Goal: Find specific page/section: Find specific page/section

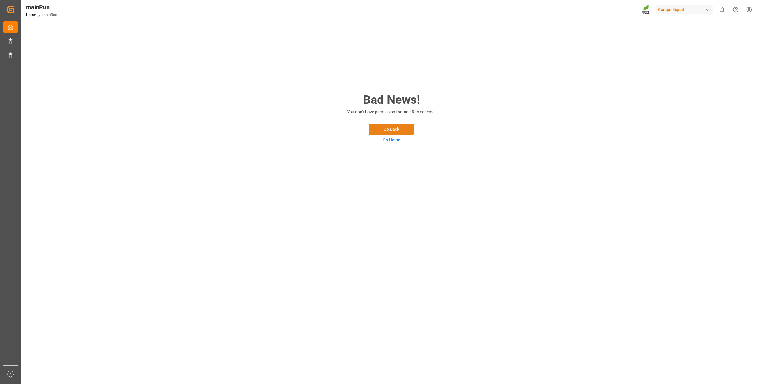
click at [397, 131] on button "Go Back" at bounding box center [391, 129] width 45 height 11
click at [387, 139] on link "Go Home" at bounding box center [391, 140] width 17 height 5
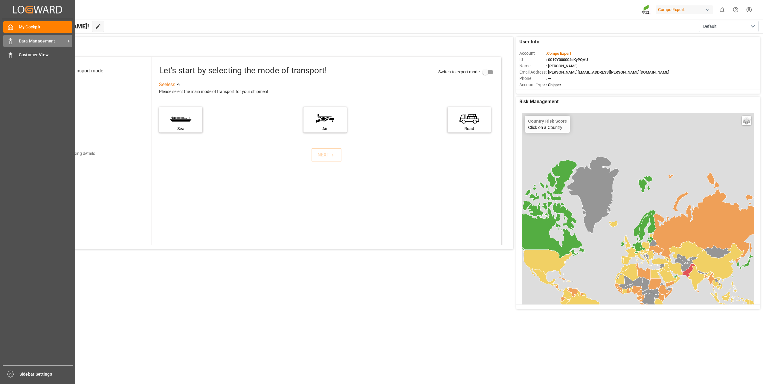
click at [29, 42] on span "Data Management" at bounding box center [42, 41] width 47 height 6
click at [28, 57] on span "Customer View" at bounding box center [46, 55] width 54 height 6
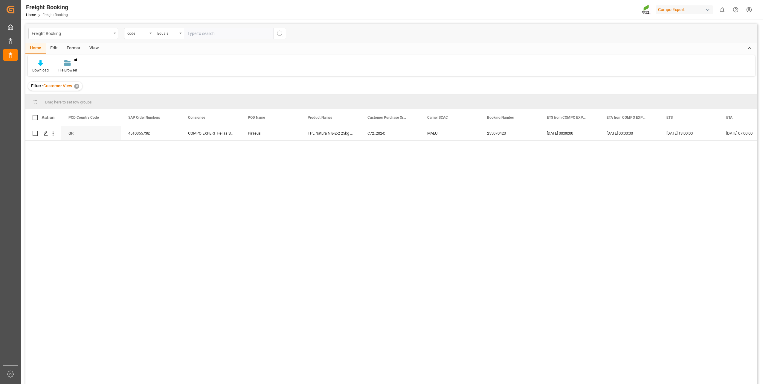
click at [96, 49] on div "View" at bounding box center [94, 48] width 18 height 10
click at [52, 62] on div at bounding box center [47, 63] width 30 height 6
click at [252, 68] on div "Active Filter Template Active Filter Template Standard Templates Save Template …" at bounding box center [391, 65] width 727 height 21
click at [112, 31] on div "Freight Booking" at bounding box center [73, 33] width 90 height 11
click at [79, 75] on div "Container Unit" at bounding box center [73, 73] width 89 height 13
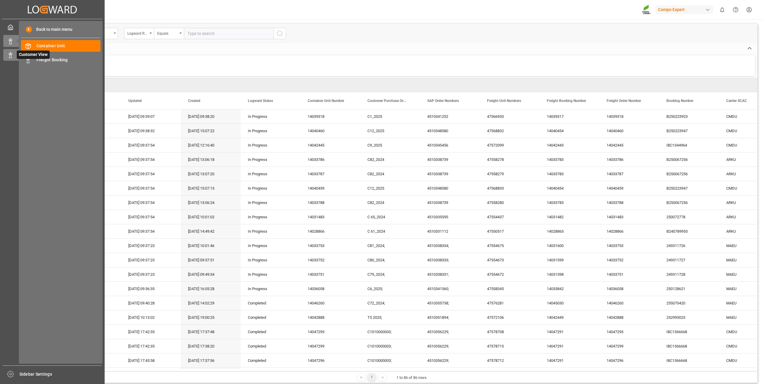
click at [10, 54] on icon at bounding box center [10, 55] width 6 height 6
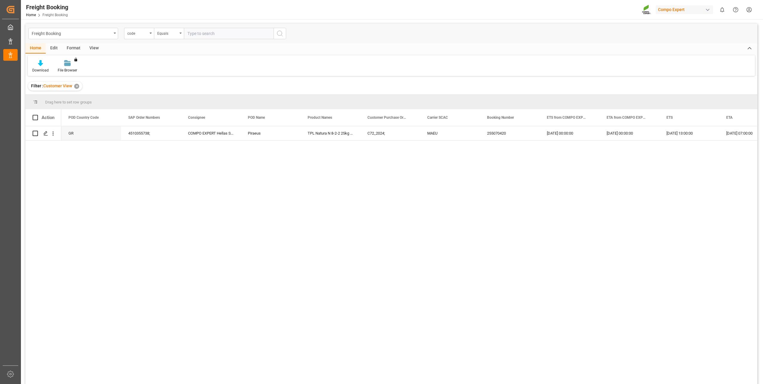
click at [79, 86] on div "✕" at bounding box center [76, 86] width 5 height 5
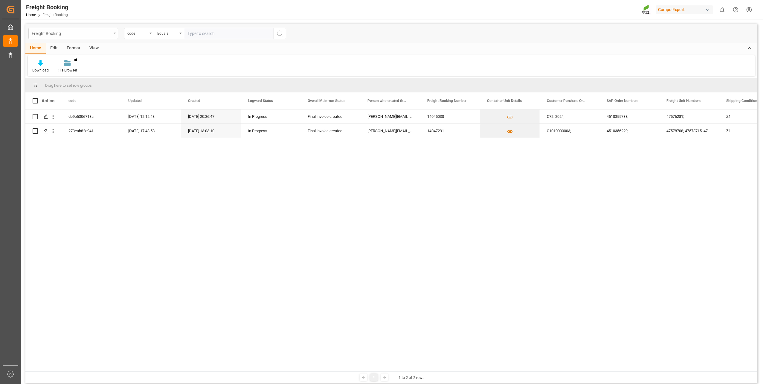
click at [113, 34] on div "Freight Booking" at bounding box center [73, 33] width 90 height 11
click at [87, 65] on div "Freight Booking" at bounding box center [73, 61] width 89 height 13
click at [52, 49] on div "Edit" at bounding box center [54, 48] width 16 height 10
click at [71, 48] on div "Format" at bounding box center [73, 48] width 23 height 10
click at [99, 47] on div "View" at bounding box center [94, 48] width 18 height 10
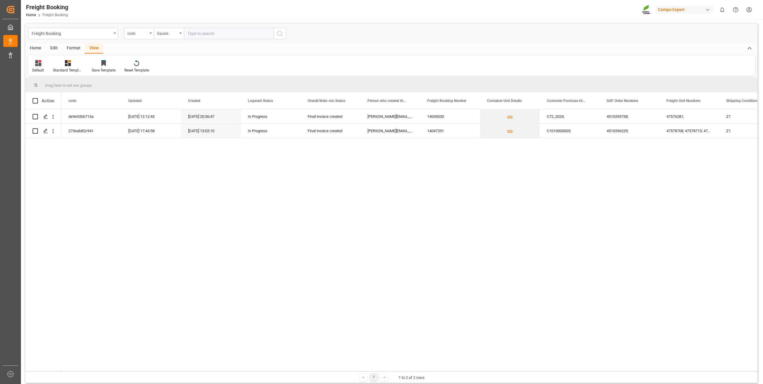
click at [38, 65] on icon at bounding box center [38, 63] width 6 height 6
click at [43, 82] on div "Default" at bounding box center [61, 84] width 52 height 6
